Goal: Transaction & Acquisition: Purchase product/service

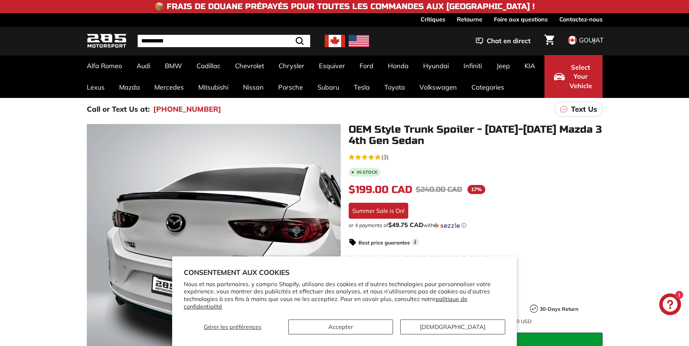
click at [421, 162] on div "5.0 rating (3 votes) (3) In stock $199.00 CAD $199.00 CAD Regular price $240.00…" at bounding box center [476, 300] width 254 height 297
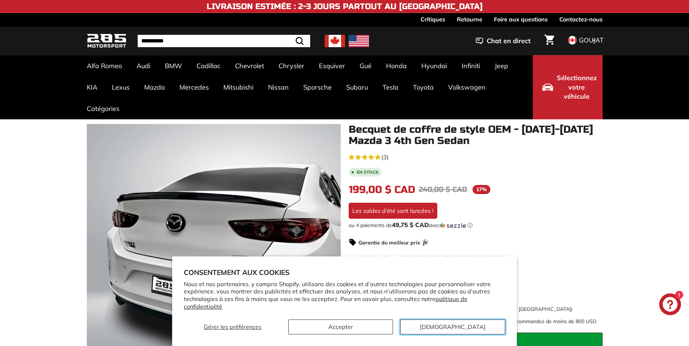
click at [448, 327] on button "[DEMOGRAPHIC_DATA]" at bounding box center [452, 327] width 105 height 15
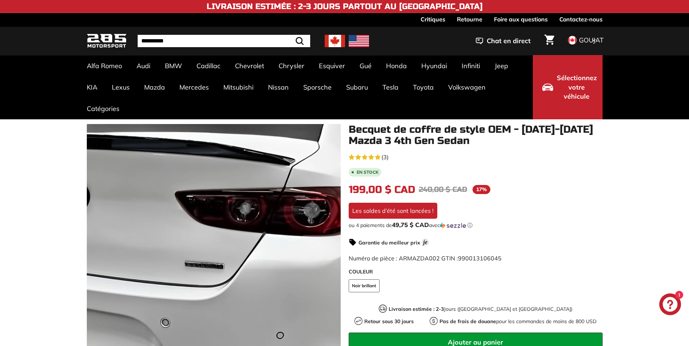
drag, startPoint x: 257, startPoint y: 224, endPoint x: 285, endPoint y: 255, distance: 41.7
click at [285, 255] on div at bounding box center [214, 251] width 254 height 254
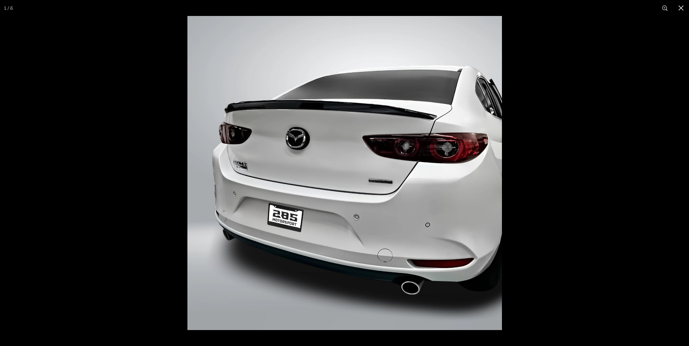
scroll to position [109, 0]
click at [679, 9] on button at bounding box center [681, 8] width 16 height 16
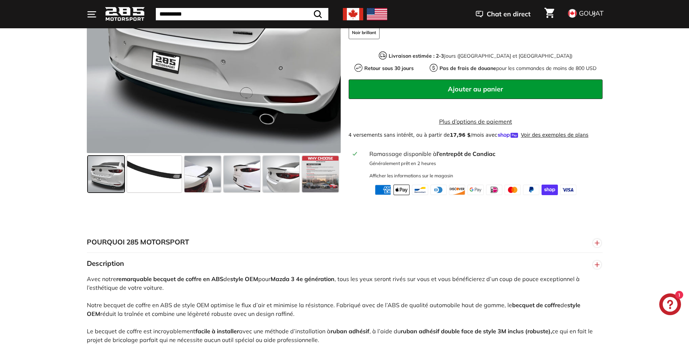
scroll to position [254, 0]
click at [292, 179] on span at bounding box center [281, 174] width 36 height 36
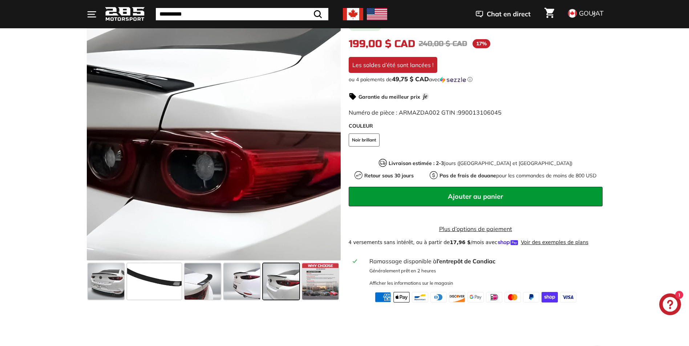
scroll to position [146, 0]
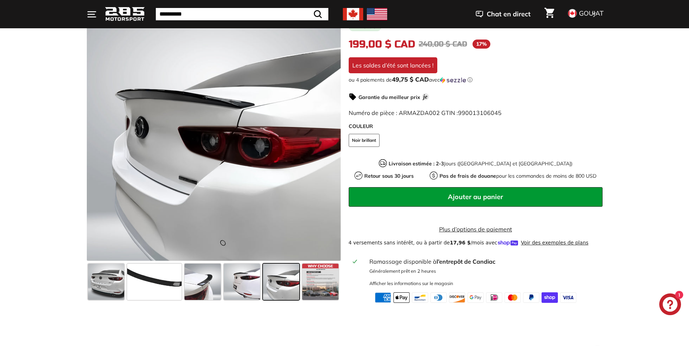
click at [290, 281] on span at bounding box center [281, 282] width 36 height 36
click at [211, 284] on span at bounding box center [203, 282] width 36 height 36
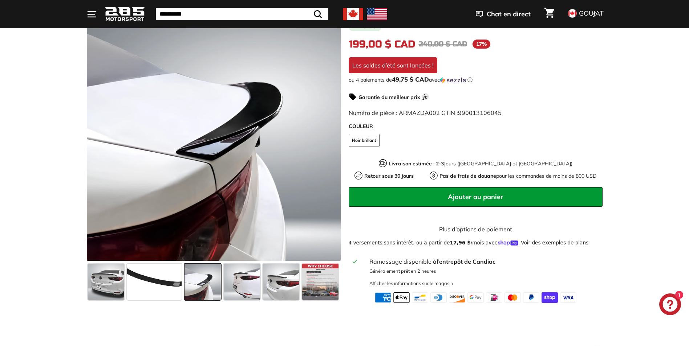
click at [234, 282] on span at bounding box center [242, 282] width 36 height 36
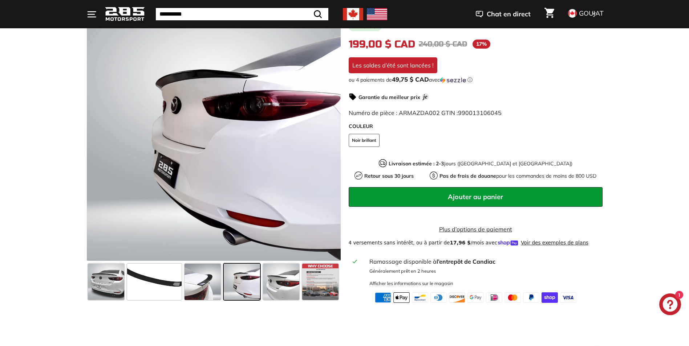
click at [143, 285] on span at bounding box center [154, 282] width 54 height 36
